Goal: Task Accomplishment & Management: Manage account settings

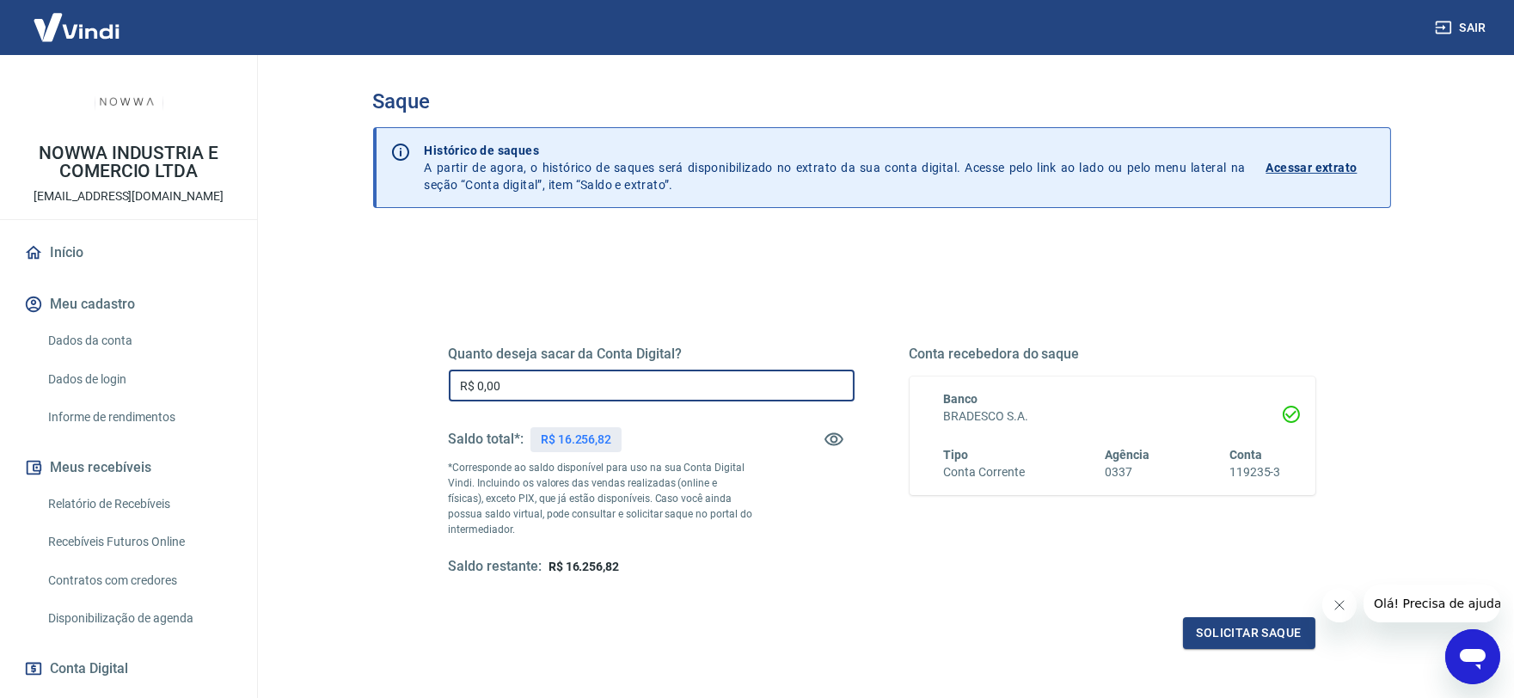
click at [642, 383] on input "R$ 0,00" at bounding box center [652, 386] width 406 height 32
type input "R$ 10.000,00"
click at [1227, 621] on button "Solicitar saque" at bounding box center [1249, 633] width 132 height 32
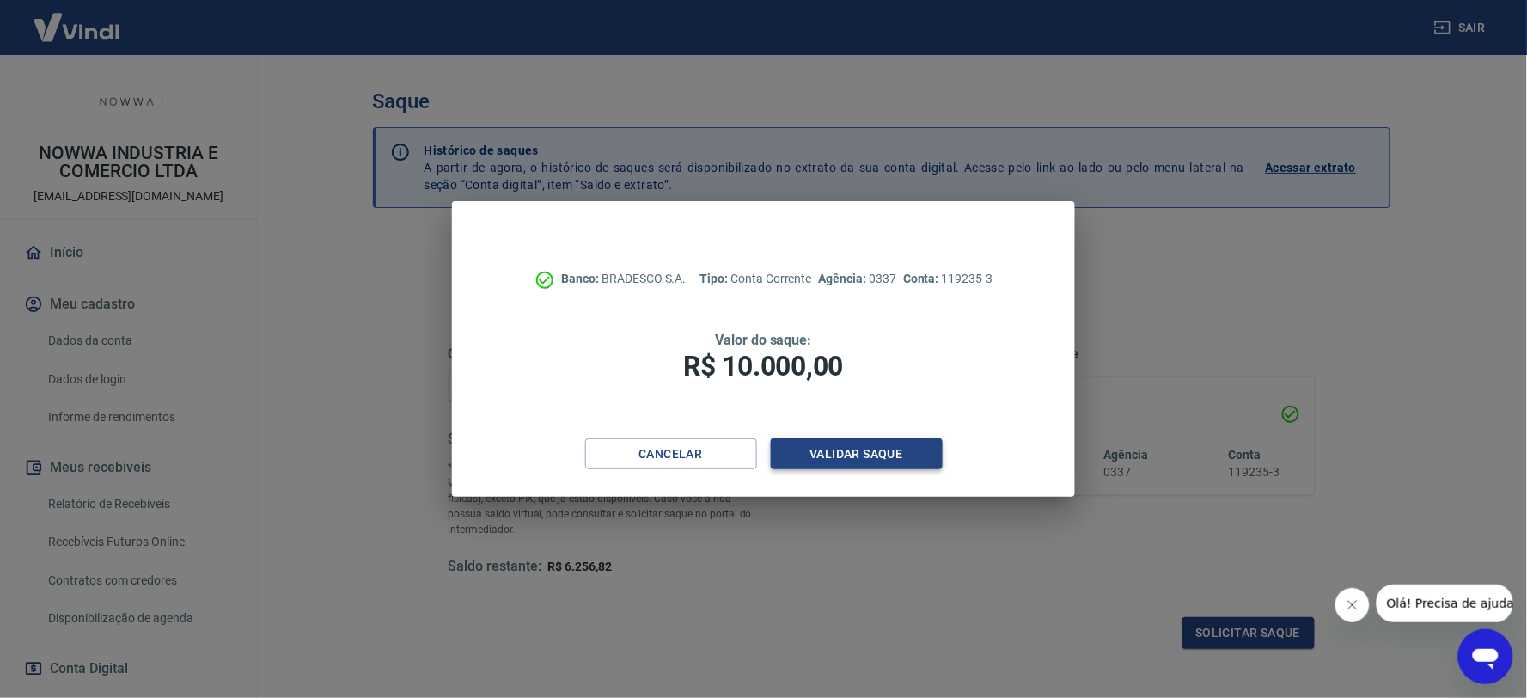
click at [848, 454] on button "Validar saque" at bounding box center [857, 454] width 172 height 32
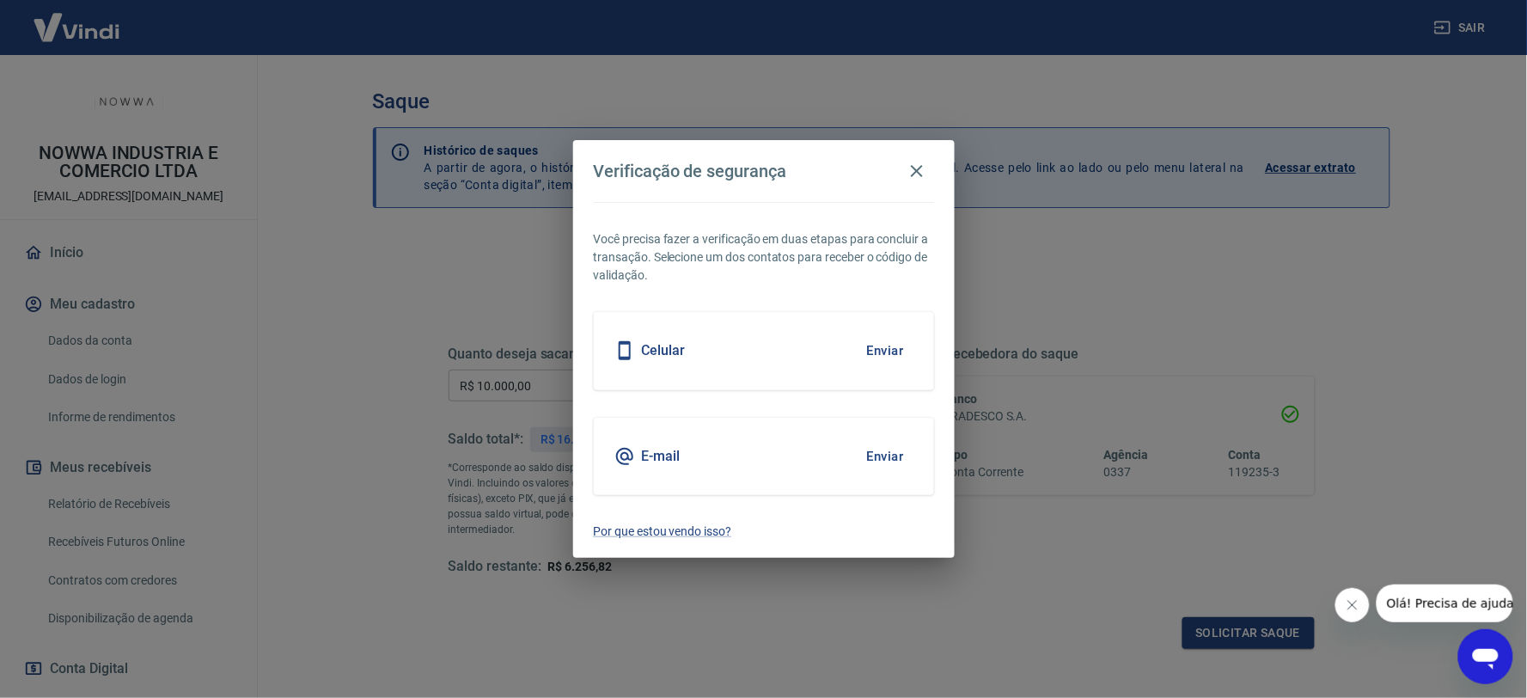
click at [890, 450] on button "Enviar" at bounding box center [886, 456] width 56 height 36
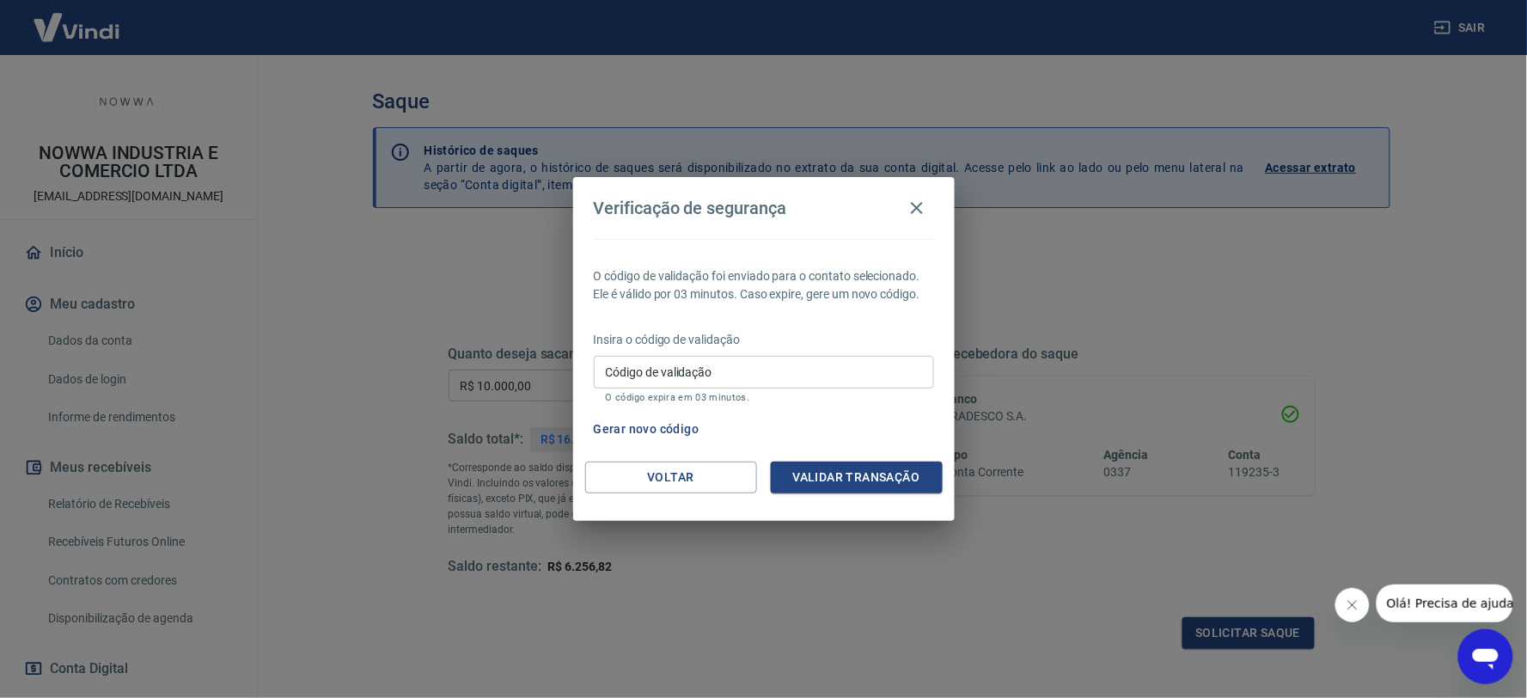
click at [739, 372] on input "Código de validação" at bounding box center [764, 372] width 340 height 32
type input "718667"
click at [875, 482] on button "Validar transação" at bounding box center [857, 478] width 172 height 32
